Goal: Understand process/instructions: Learn how to perform a task or action

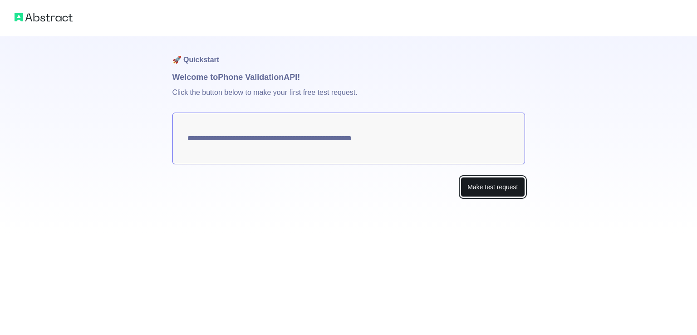
click at [479, 191] on button "Make test request" at bounding box center [492, 187] width 64 height 20
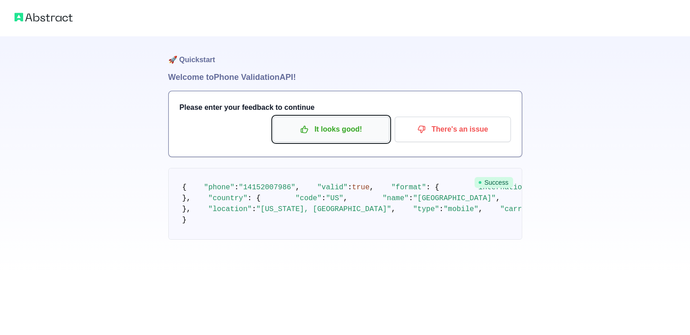
click at [360, 130] on p "It looks good!" at bounding box center [331, 129] width 103 height 15
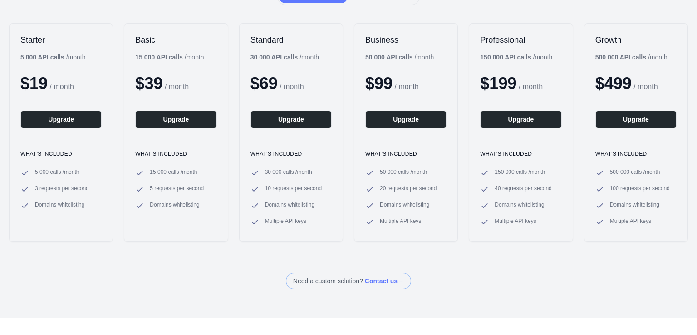
scroll to position [45, 0]
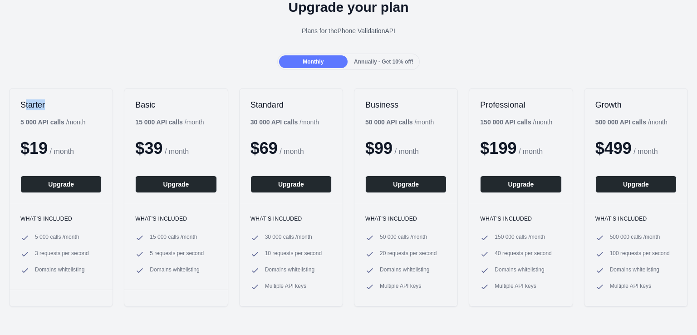
drag, startPoint x: 24, startPoint y: 104, endPoint x: 76, endPoint y: 102, distance: 52.6
click at [76, 102] on h2 "Starter" at bounding box center [60, 104] width 81 height 11
click at [78, 102] on h2 "Starter" at bounding box center [60, 104] width 81 height 11
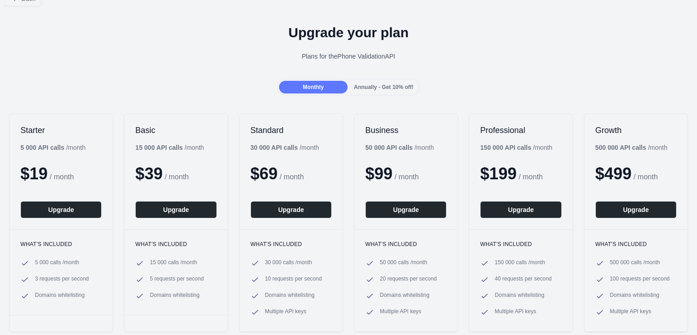
scroll to position [0, 0]
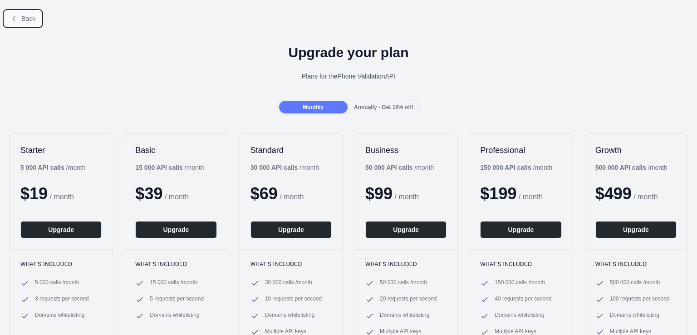
click at [18, 15] on button "Back" at bounding box center [23, 18] width 37 height 15
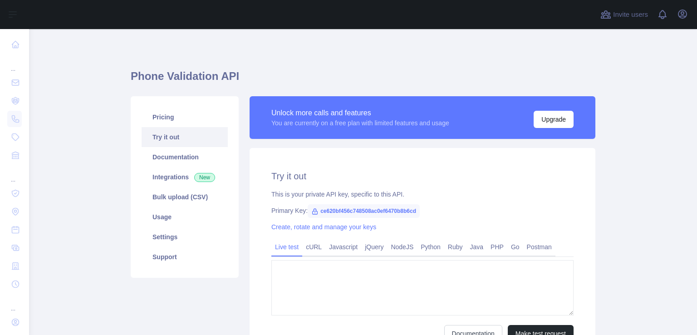
type textarea "**********"
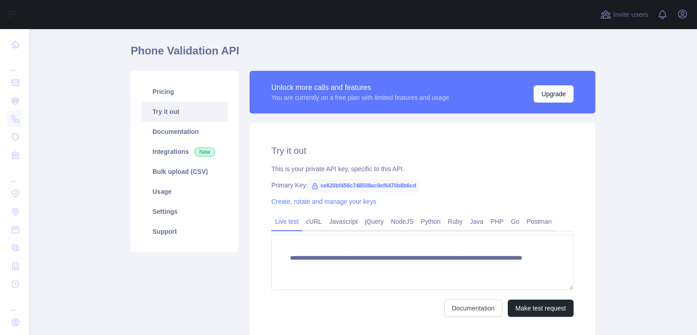
scroll to position [45, 0]
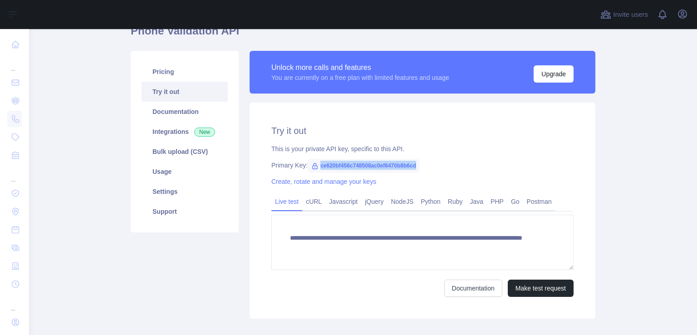
drag, startPoint x: 415, startPoint y: 166, endPoint x: 312, endPoint y: 164, distance: 103.0
click at [312, 164] on div "Primary Key: ce620bf456c748508ac0ef6470b8b6cd" at bounding box center [422, 165] width 302 height 9
copy span "ce620bf456c748508ac0ef6470b8b6cd"
click at [448, 174] on div "**********" at bounding box center [422, 211] width 346 height 216
click at [434, 201] on link "Python" at bounding box center [430, 201] width 27 height 15
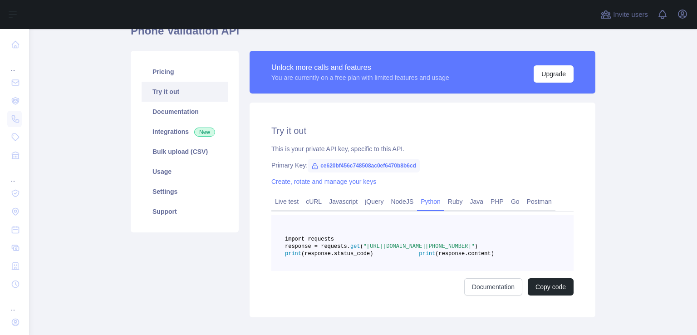
scroll to position [91, 0]
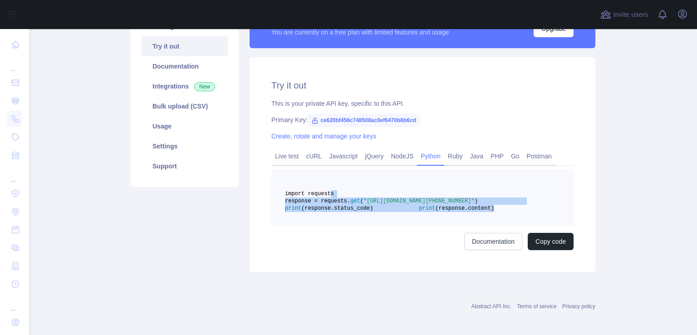
drag, startPoint x: 401, startPoint y: 235, endPoint x: 322, endPoint y: 192, distance: 90.5
click at [322, 192] on pre "import requests response = requests. get ( "[URL][DOMAIN_NAME][PHONE_NUMBER]" )…" at bounding box center [422, 197] width 302 height 56
copy code "import requests response = requests. get ( "[URL][DOMAIN_NAME][PHONE_NUMBER]" )…"
click at [405, 224] on pre "import requests response = requests. get ( "[URL][DOMAIN_NAME][PHONE_NUMBER]" )…" at bounding box center [422, 197] width 302 height 56
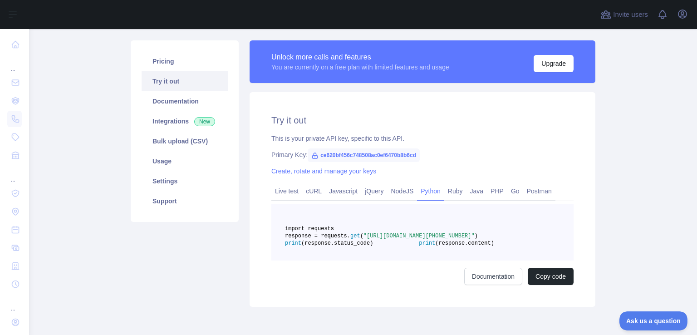
scroll to position [117, 0]
